Goal: Task Accomplishment & Management: Manage account settings

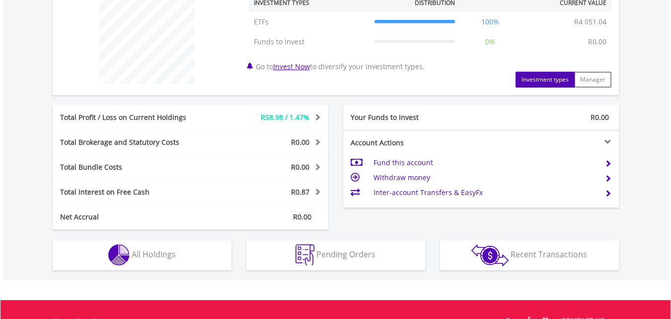
scroll to position [411, 0]
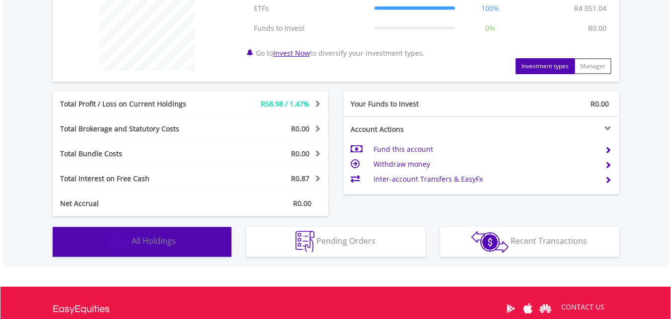
click at [203, 240] on button "Holdings All Holdings" at bounding box center [142, 242] width 179 height 30
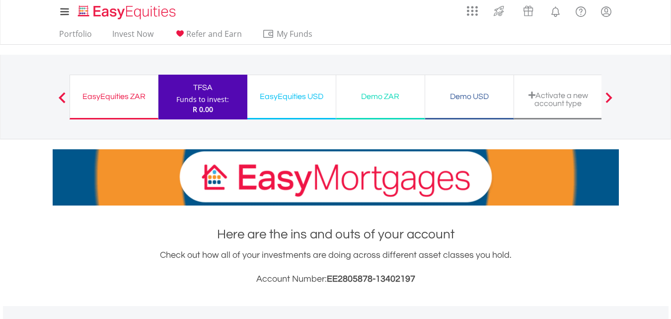
scroll to position [0, 0]
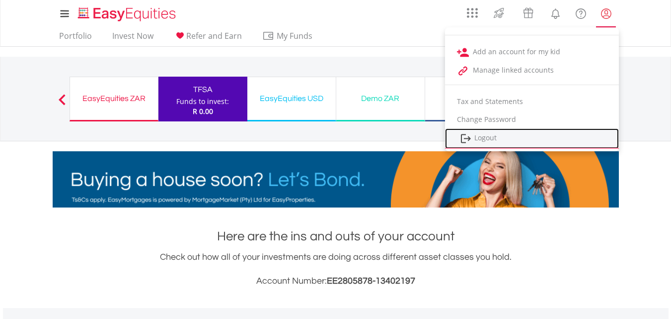
click at [493, 140] on link "Logout" at bounding box center [532, 138] width 174 height 20
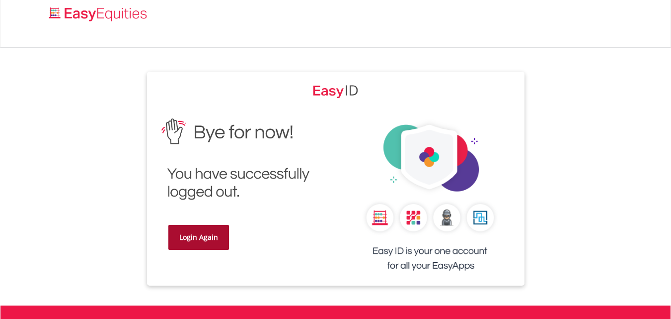
click at [216, 234] on link "Login Again" at bounding box center [198, 237] width 61 height 25
